Goal: Use online tool/utility: Utilize a website feature to perform a specific function

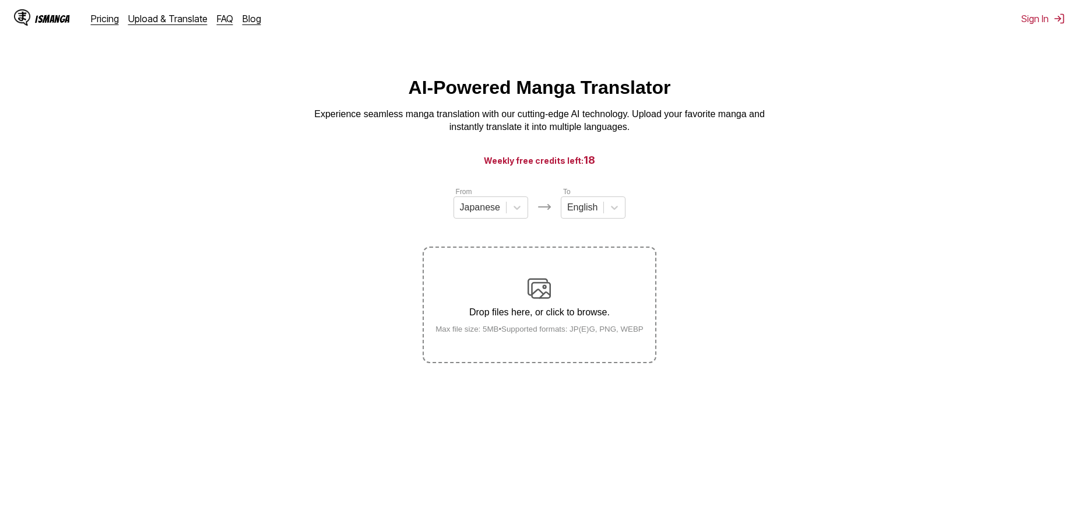
click at [572, 287] on div "Drop files here, or click to browse. Max file size: 5MB • Supported formats: JP…" at bounding box center [539, 305] width 227 height 57
click at [0, 0] on input "Drop files here, or click to browse. Max file size: 5MB • Supported formats: JP…" at bounding box center [0, 0] width 0 height 0
click at [564, 304] on div "Drop files here, or click to browse. Max file size: 5MB • Supported formats: JP…" at bounding box center [539, 305] width 227 height 57
click at [0, 0] on input "Drop files here, or click to browse. Max file size: 5MB • Supported formats: JP…" at bounding box center [0, 0] width 0 height 0
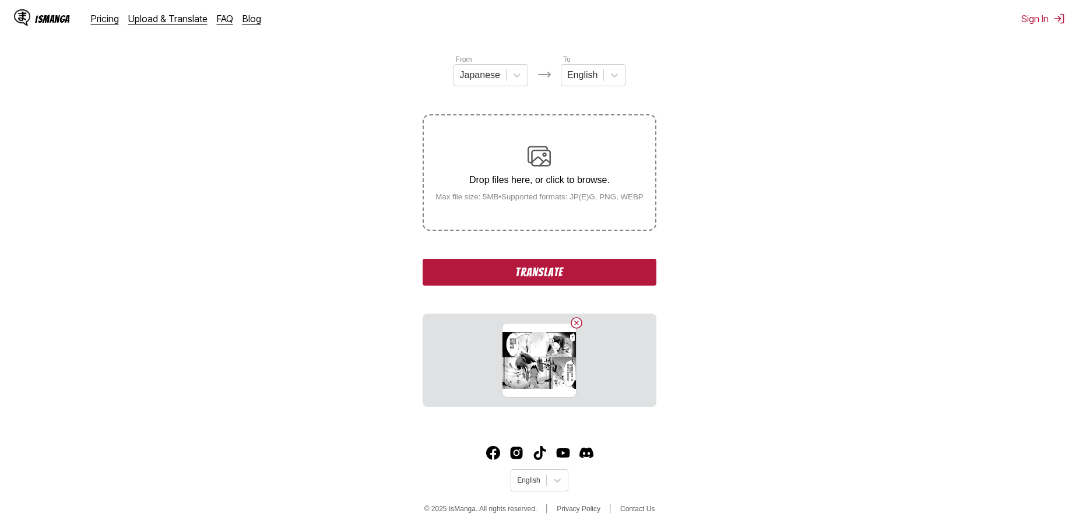
click at [597, 274] on button "Translate" at bounding box center [539, 272] width 233 height 27
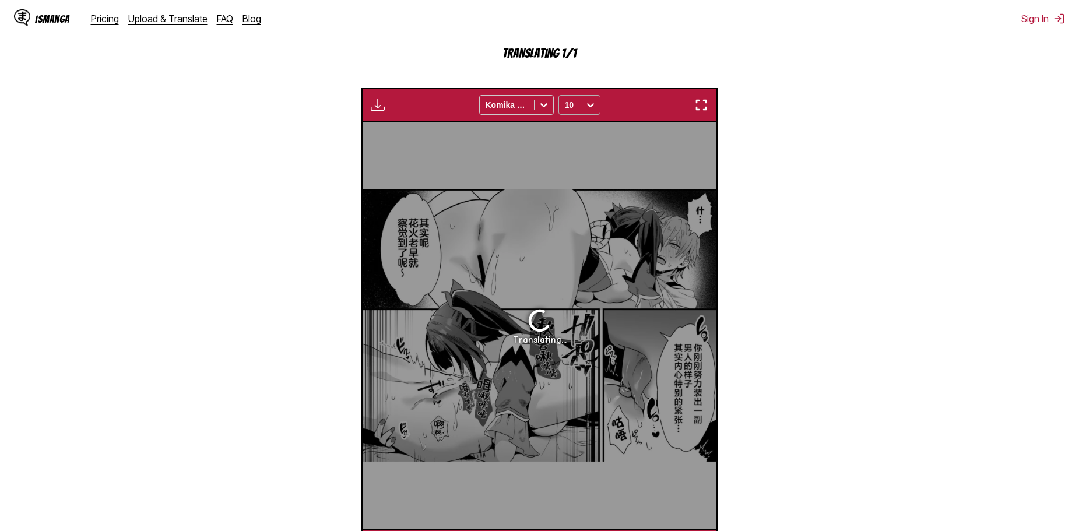
click at [594, 106] on icon at bounding box center [591, 105] width 12 height 12
click at [594, 107] on icon at bounding box center [591, 105] width 12 height 12
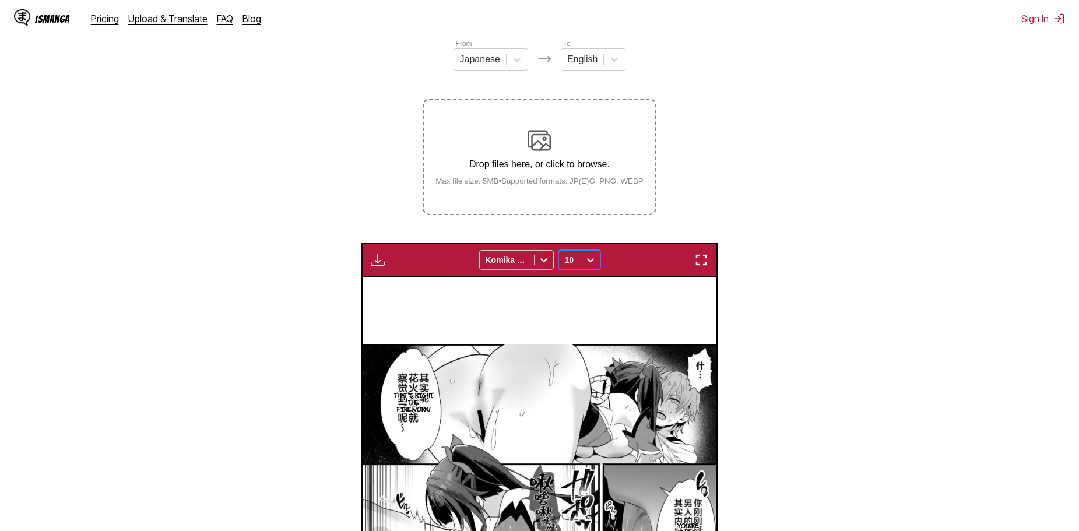
scroll to position [57, 0]
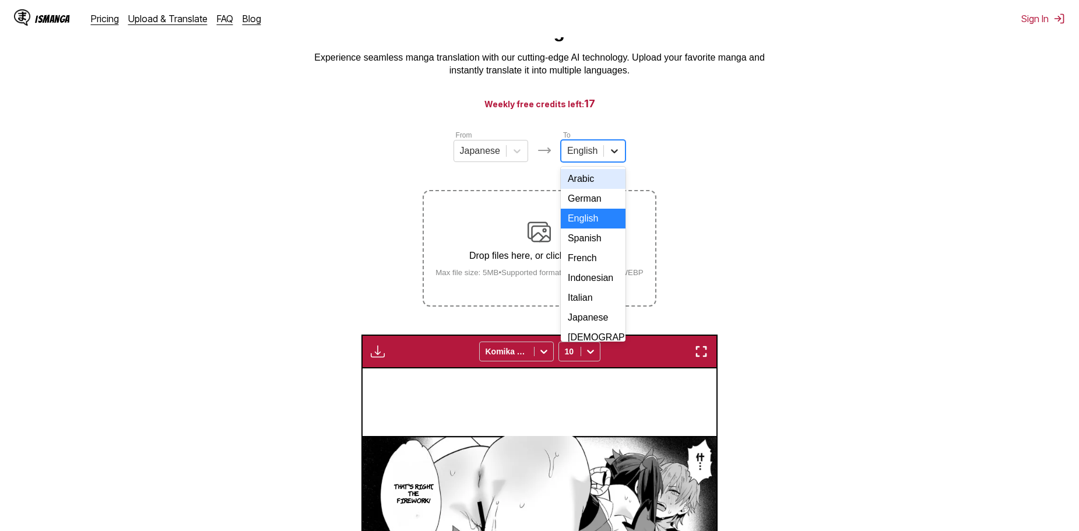
click at [608, 156] on icon at bounding box center [614, 151] width 12 height 12
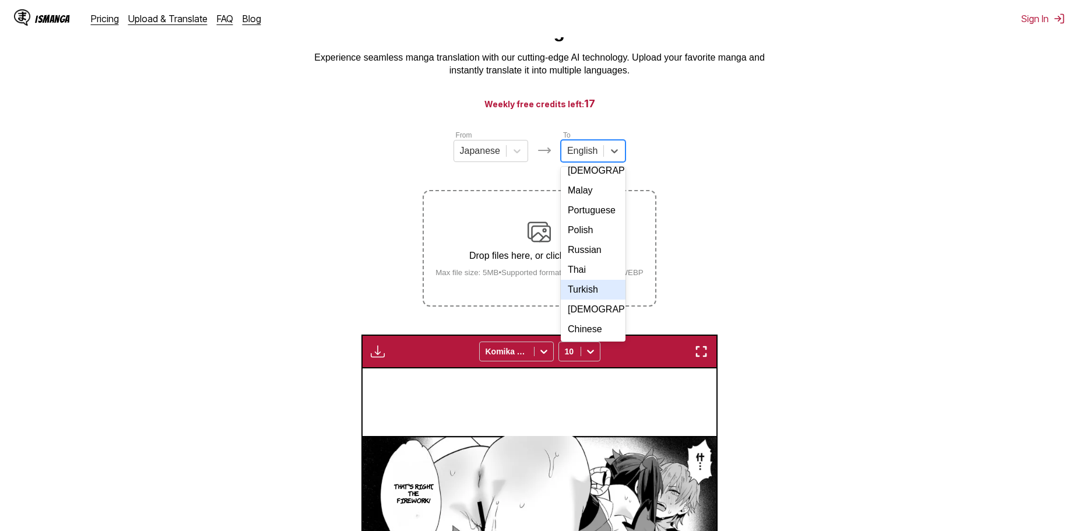
scroll to position [0, 0]
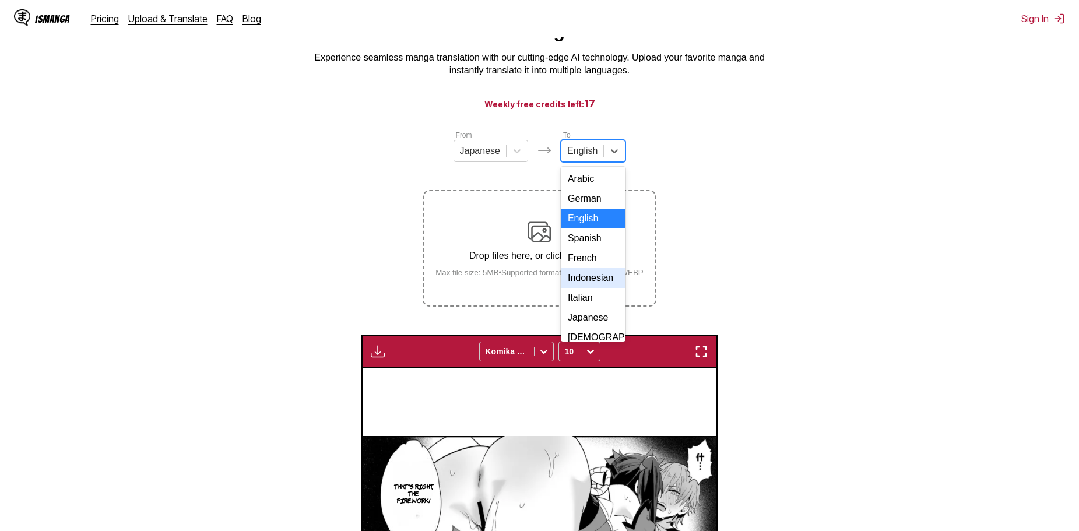
click at [597, 288] on div "Indonesian" at bounding box center [593, 278] width 65 height 20
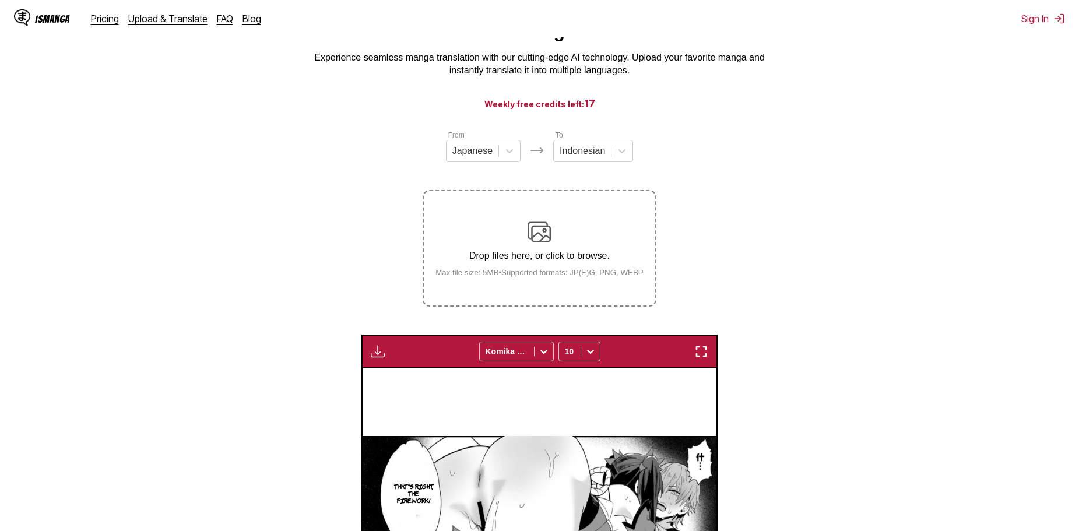
scroll to position [445, 0]
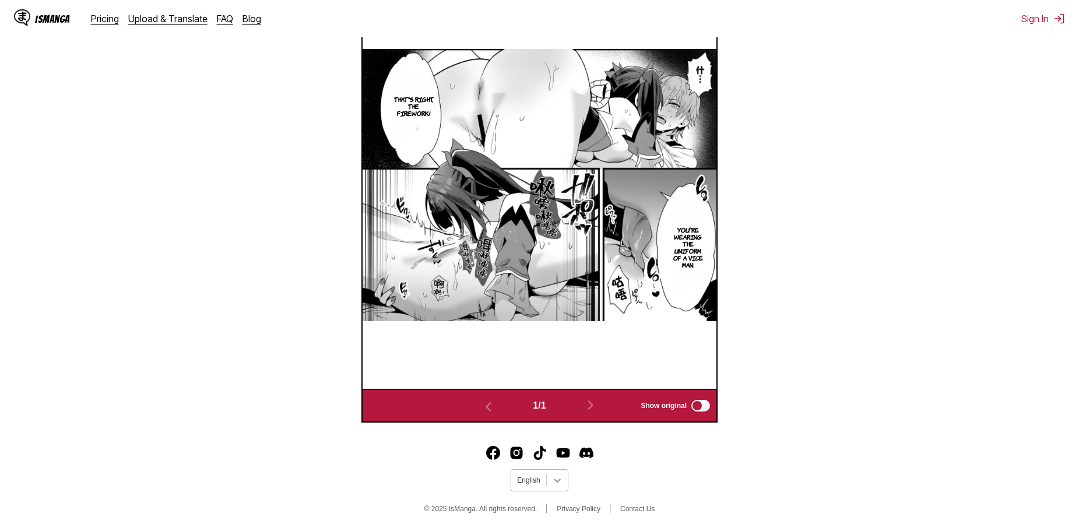
click at [561, 479] on icon at bounding box center [557, 480] width 12 height 12
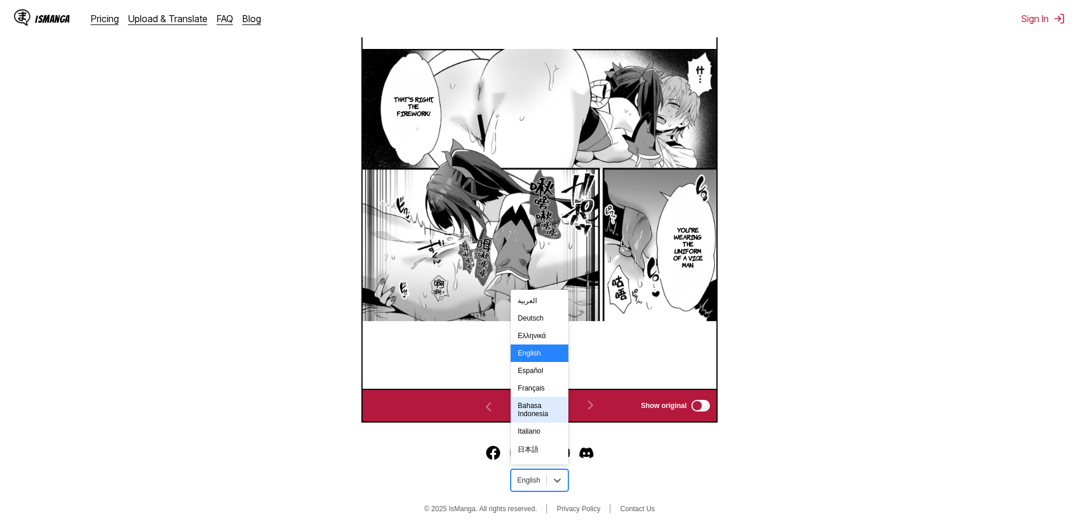
click at [543, 417] on div "Bahasa Indonesia" at bounding box center [539, 410] width 57 height 26
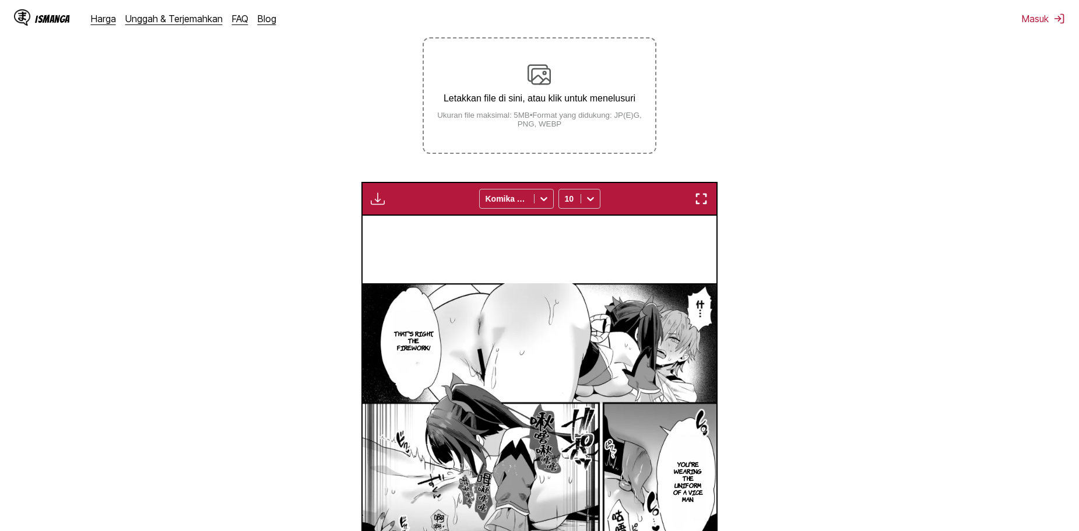
scroll to position [57, 0]
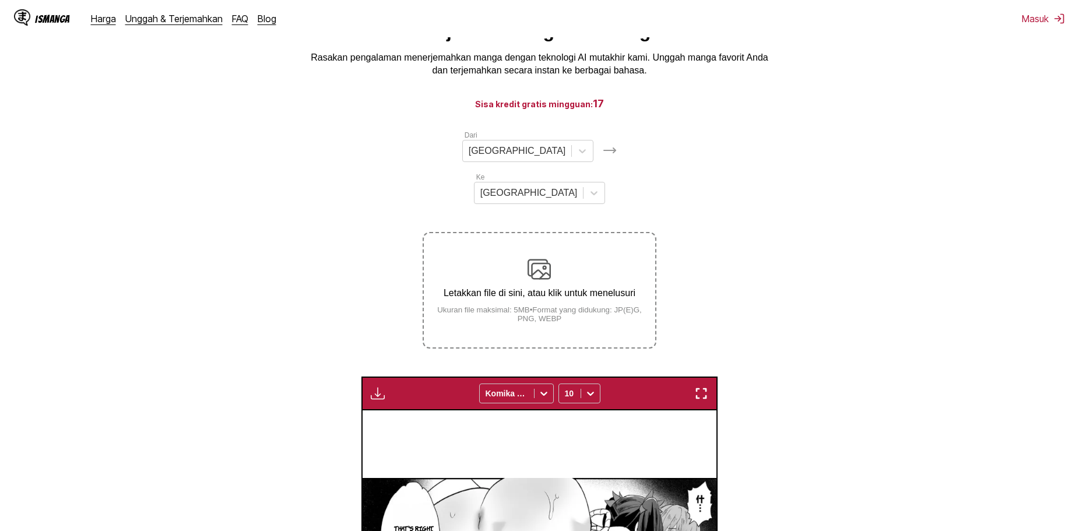
click at [582, 258] on div "Letakkan file di sini, atau klik untuk menelusuri Ukuran file maksimal: 5MB • F…" at bounding box center [539, 290] width 231 height 65
click at [0, 0] on input "Letakkan file di sini, atau klik untuk menelusuri Ukuran file maksimal: 5MB • F…" at bounding box center [0, 0] width 0 height 0
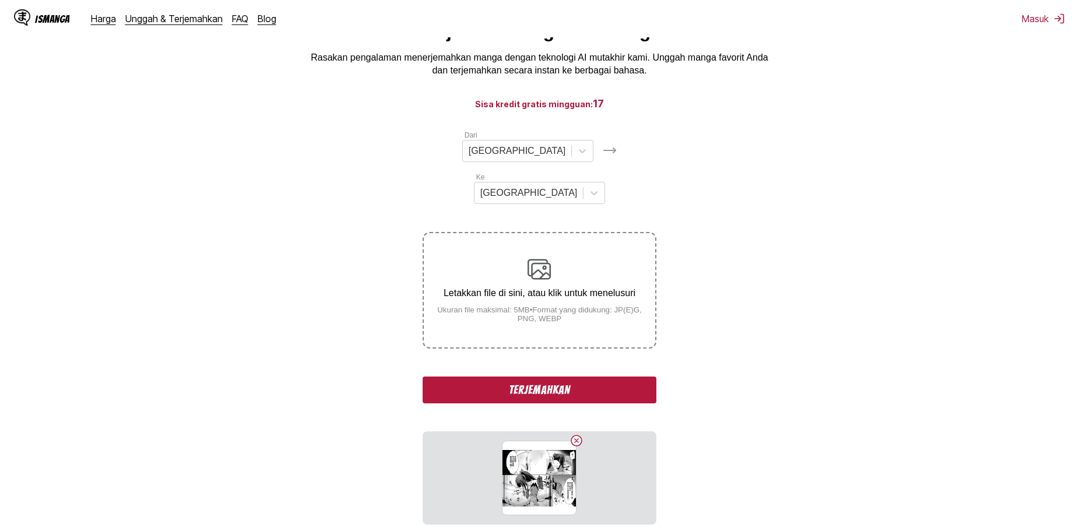
click at [605, 376] on button "Terjemahkan" at bounding box center [539, 389] width 233 height 27
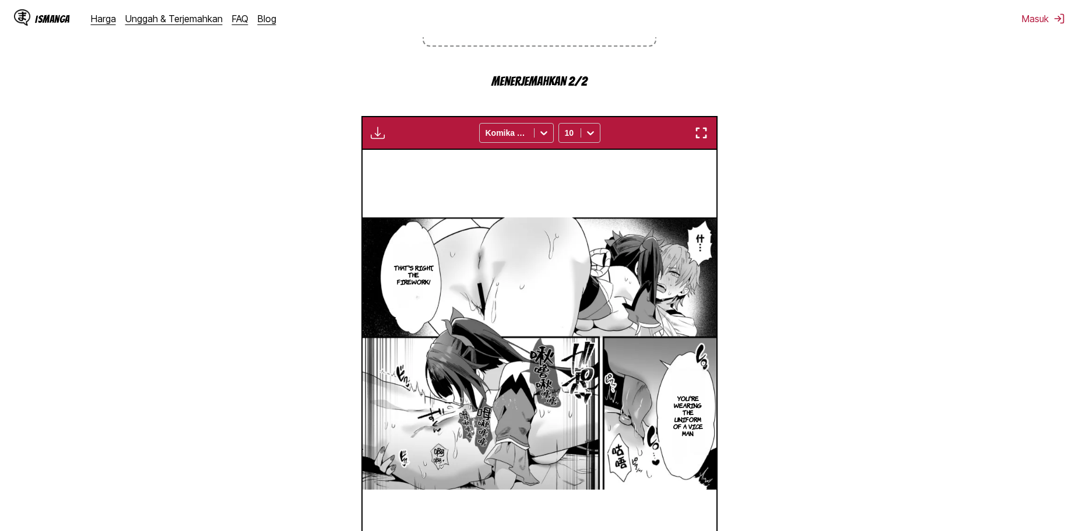
scroll to position [487, 0]
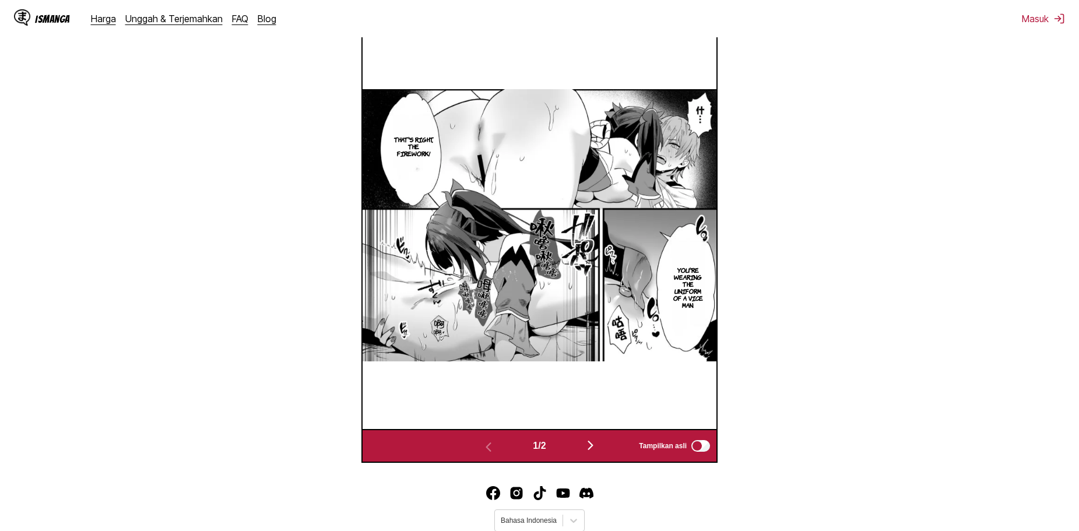
click at [592, 438] on img "button" at bounding box center [590, 445] width 14 height 14
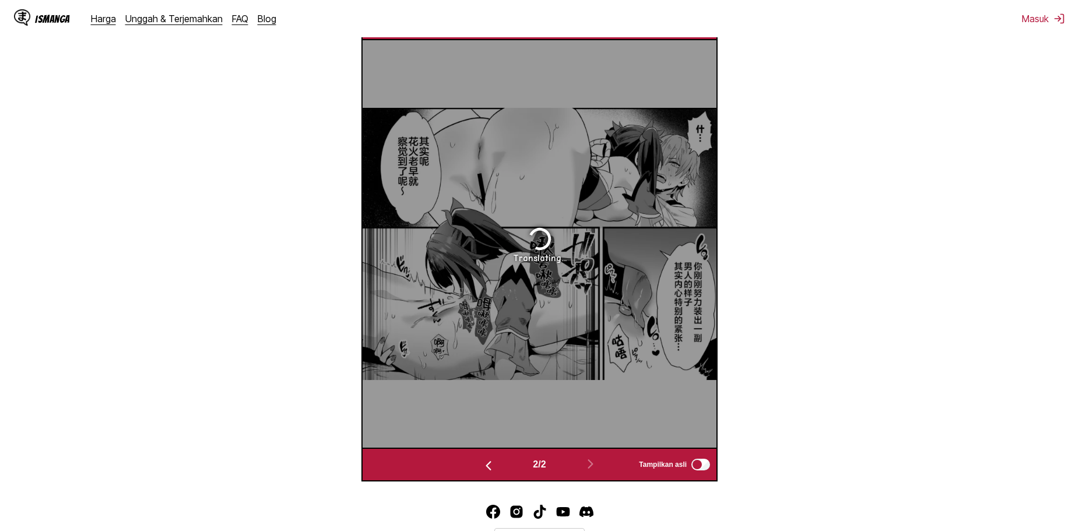
click at [491, 459] on img "button" at bounding box center [488, 466] width 14 height 14
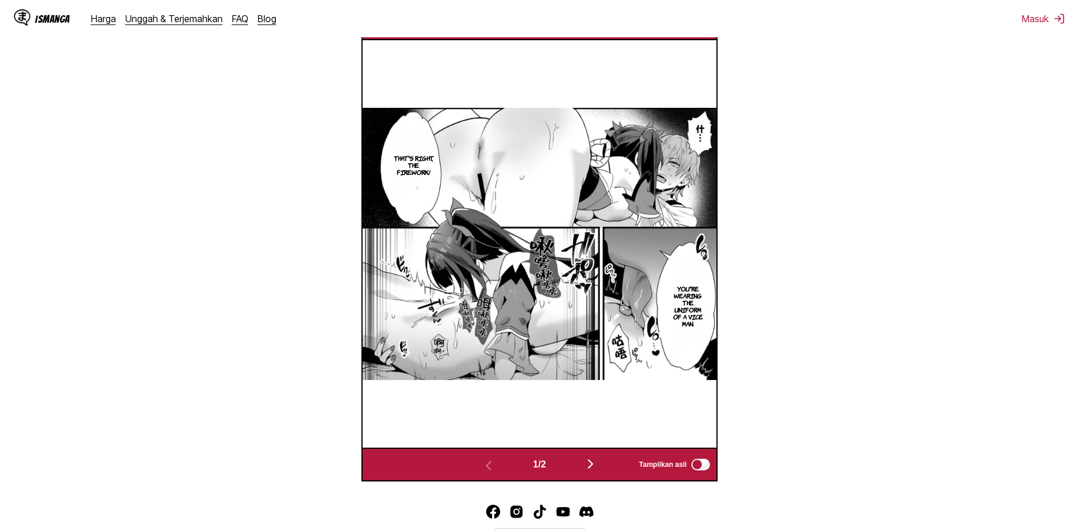
click at [593, 457] on img "button" at bounding box center [590, 464] width 14 height 14
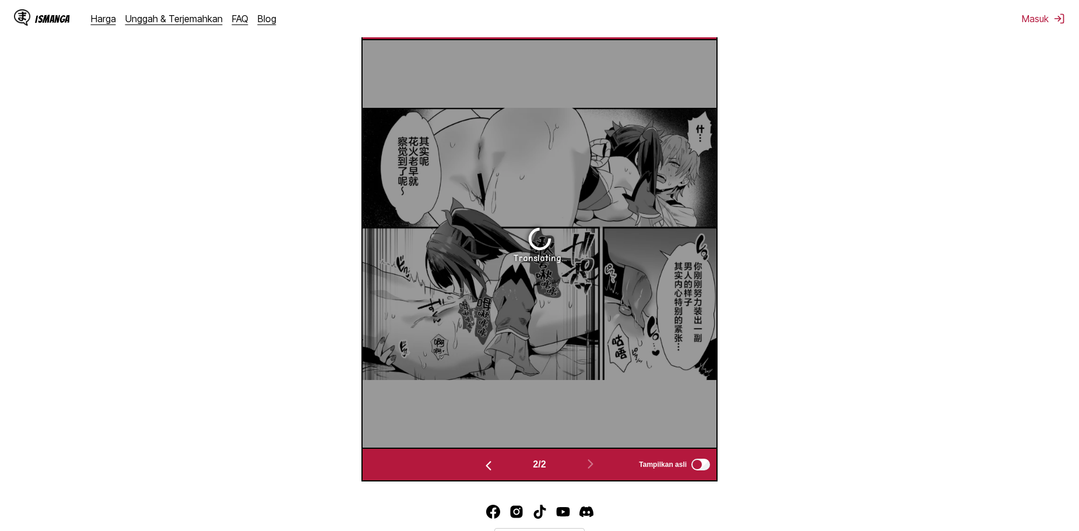
scroll to position [427, 0]
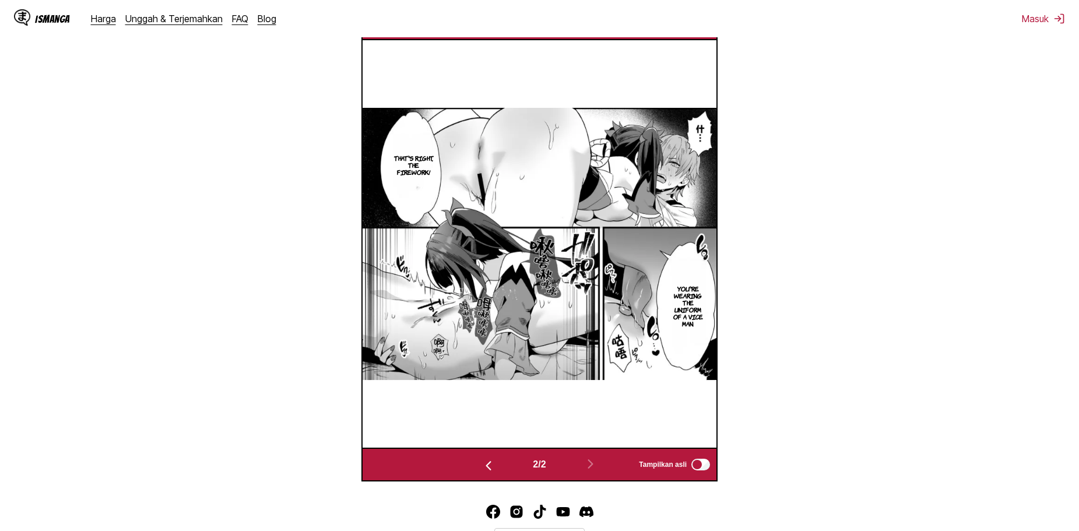
click at [485, 459] on img "button" at bounding box center [488, 466] width 14 height 14
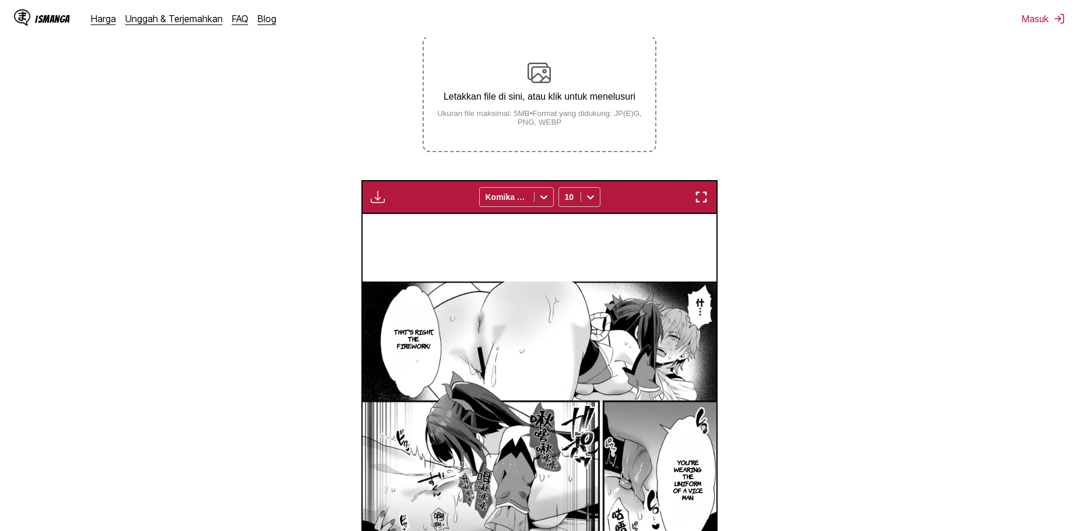
scroll to position [0, 0]
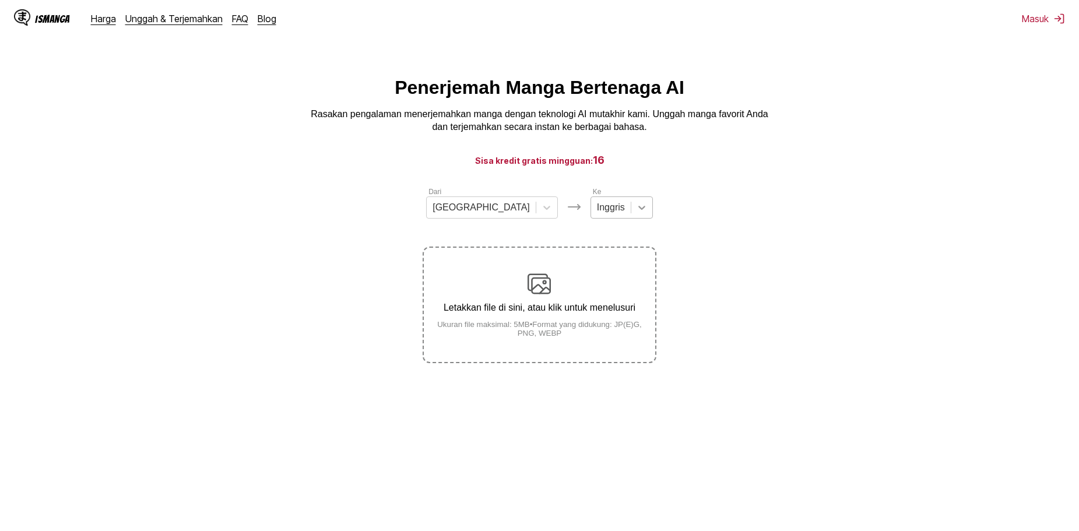
click at [636, 210] on icon at bounding box center [642, 208] width 12 height 12
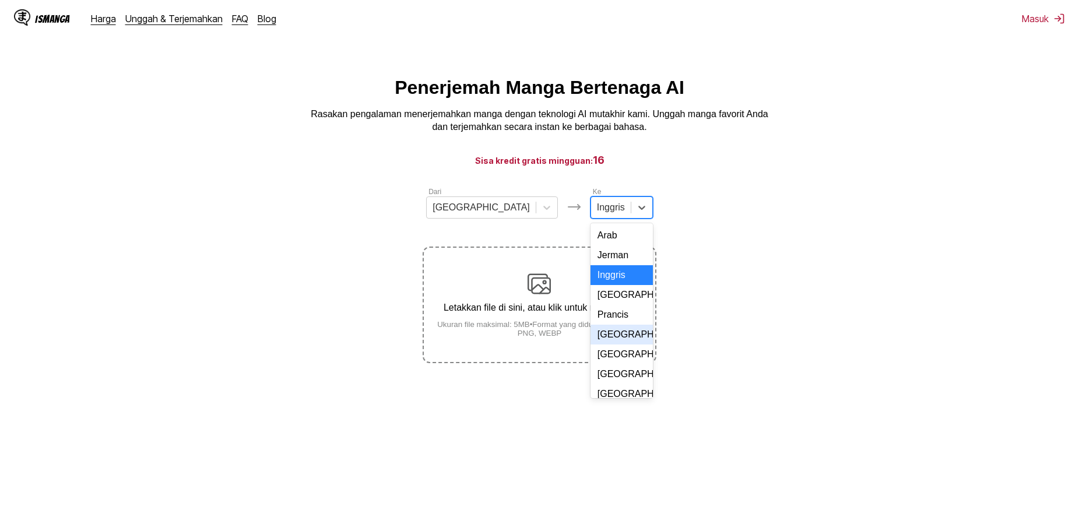
click at [595, 344] on div "[GEOGRAPHIC_DATA]" at bounding box center [621, 335] width 62 height 20
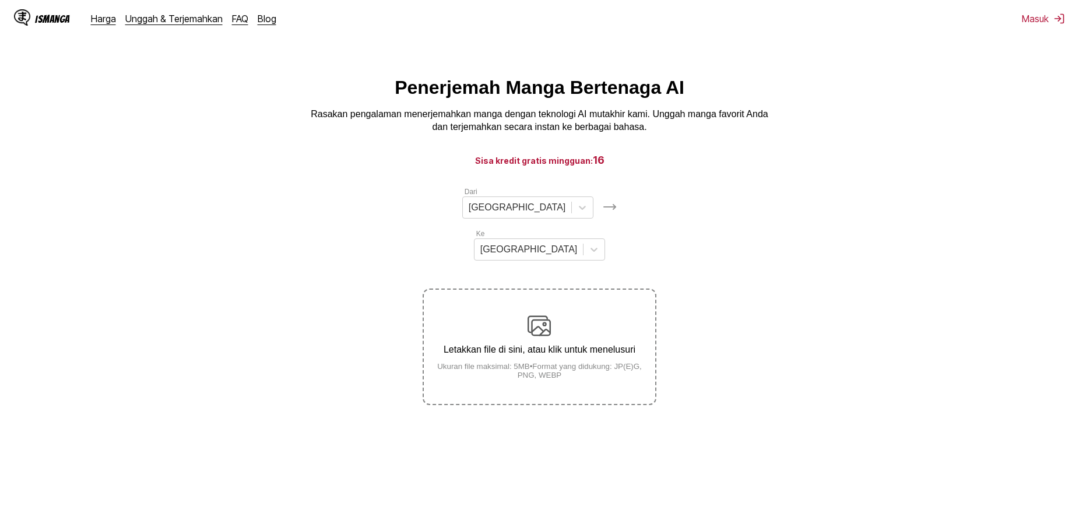
click at [567, 314] on div "Letakkan file di sini, atau klik untuk menelusuri Ukuran file maksimal: 5MB • F…" at bounding box center [539, 346] width 231 height 65
click at [0, 0] on input "Letakkan file di sini, atau klik untuk menelusuri Ukuran file maksimal: 5MB • F…" at bounding box center [0, 0] width 0 height 0
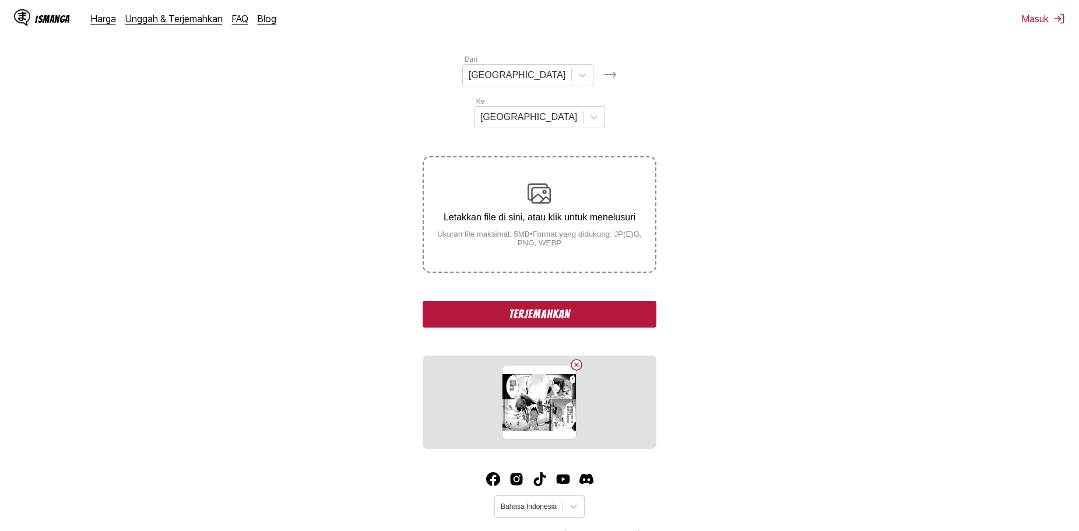
click at [564, 301] on button "Terjemahkan" at bounding box center [539, 314] width 233 height 27
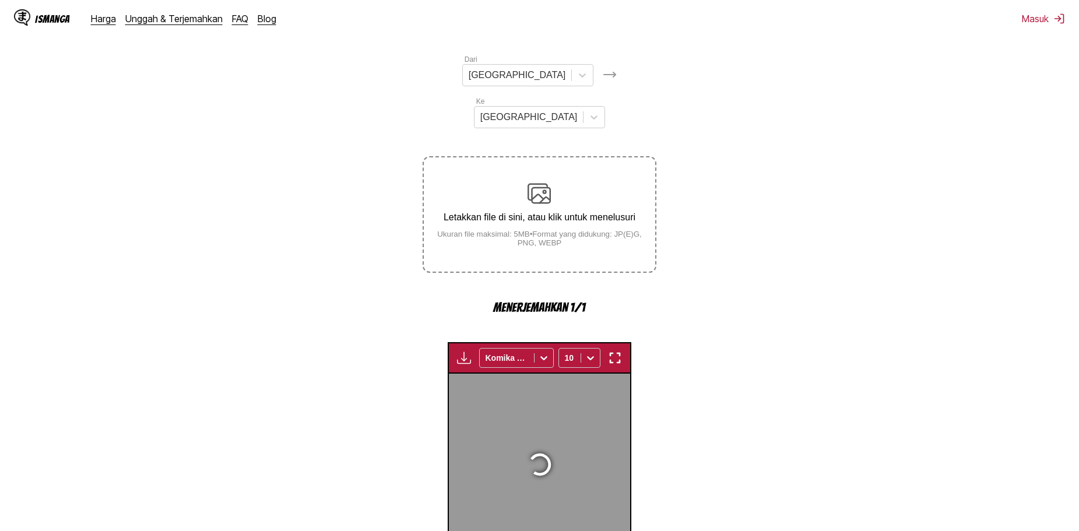
scroll to position [344, 0]
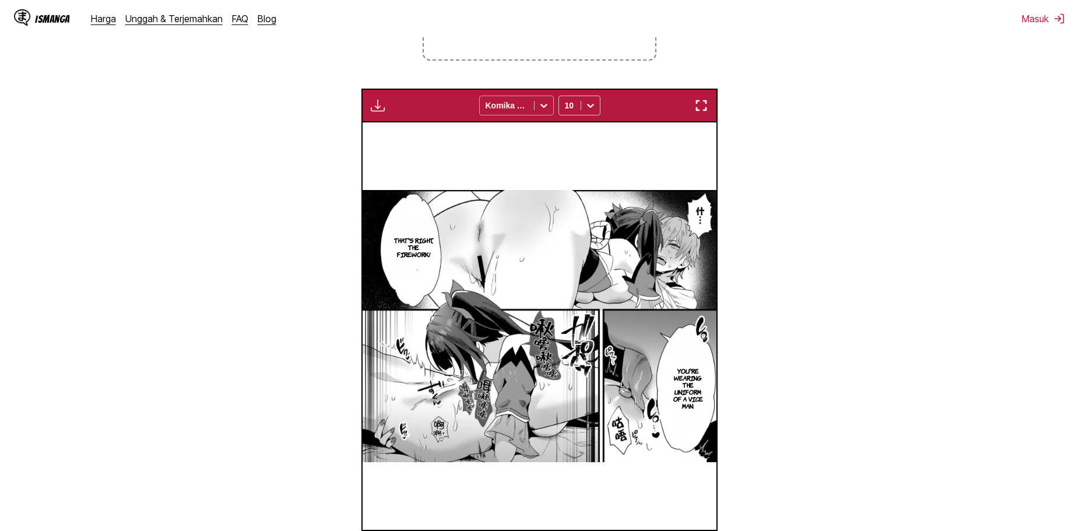
click at [543, 100] on icon at bounding box center [544, 106] width 12 height 12
click at [795, 163] on section "Dari [GEOGRAPHIC_DATA] Ke Indonesia Letakkan file di sini, atau klik untuk mene…" at bounding box center [539, 202] width 1060 height 722
click at [599, 96] on div at bounding box center [590, 105] width 19 height 19
click at [583, 157] on div "10" at bounding box center [579, 165] width 42 height 17
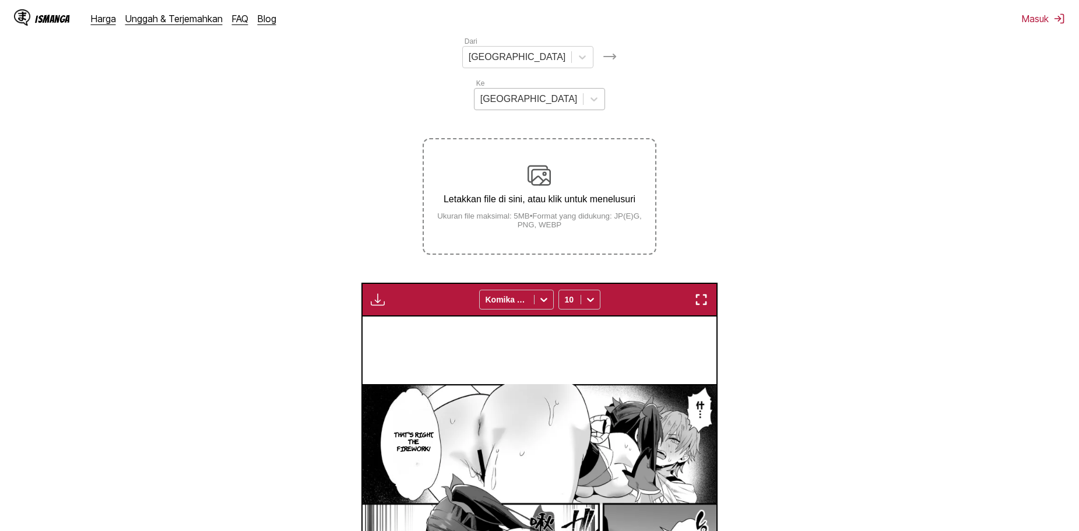
click at [583, 90] on div "[GEOGRAPHIC_DATA]" at bounding box center [528, 98] width 109 height 17
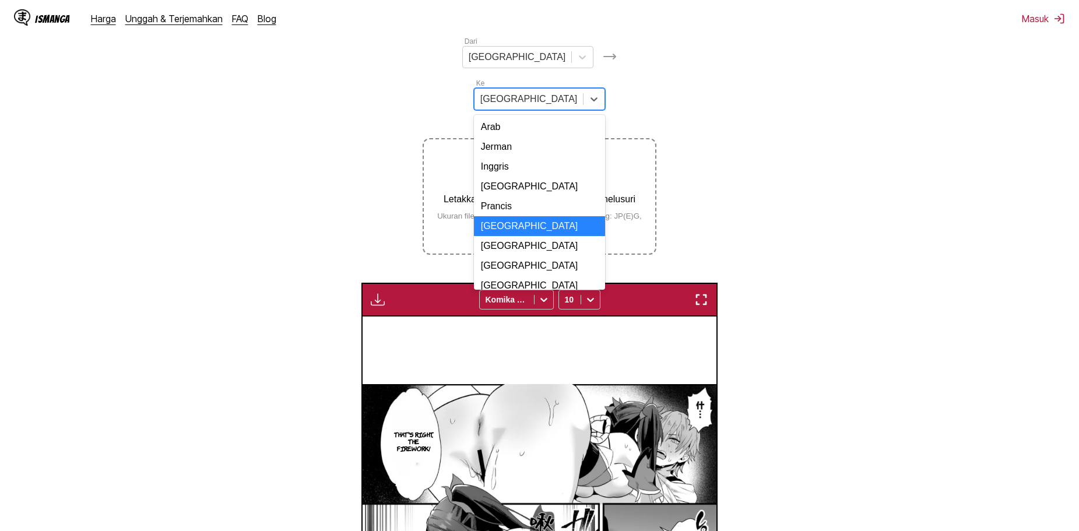
click at [589, 216] on div "[GEOGRAPHIC_DATA]" at bounding box center [540, 226] width 132 height 20
